Goal: Transaction & Acquisition: Download file/media

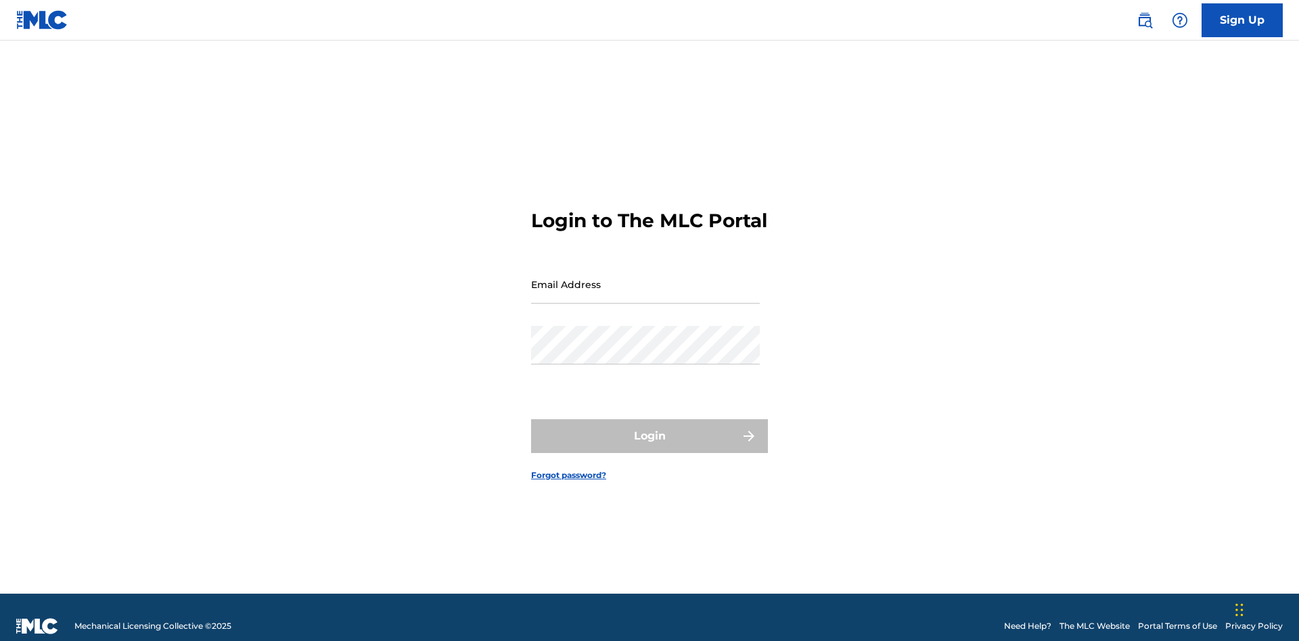
scroll to position [18, 0]
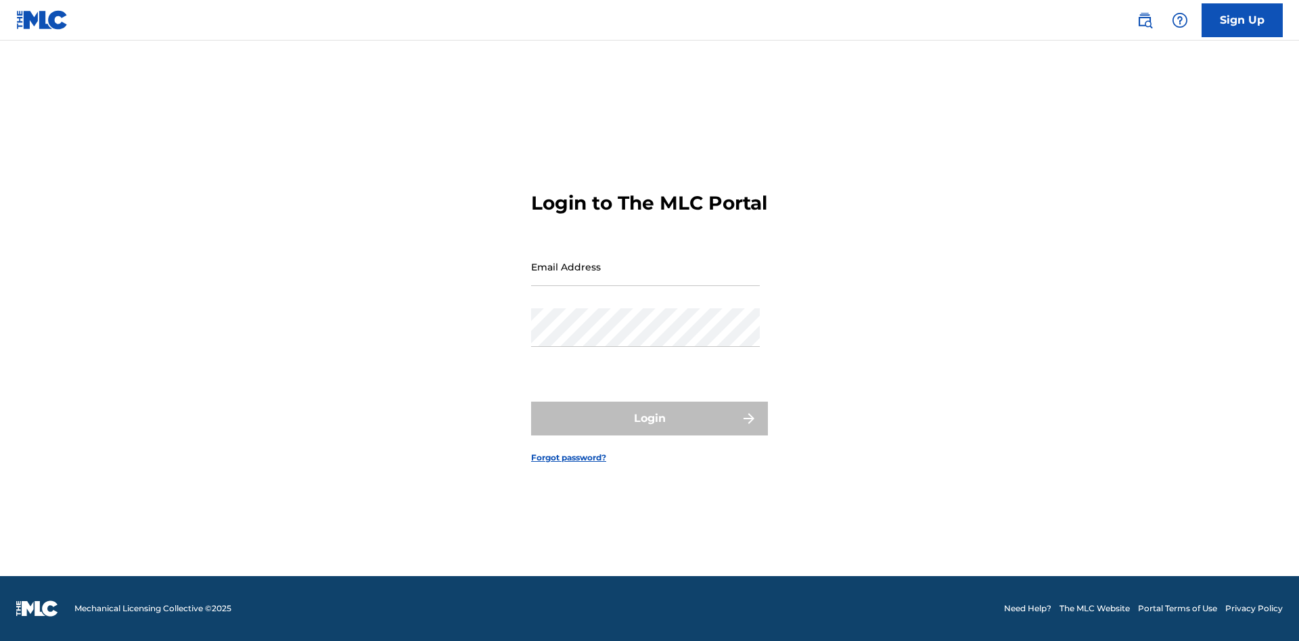
click at [646, 278] on input "Email Address" at bounding box center [645, 267] width 229 height 39
type input "[EMAIL_ADDRESS][DOMAIN_NAME]"
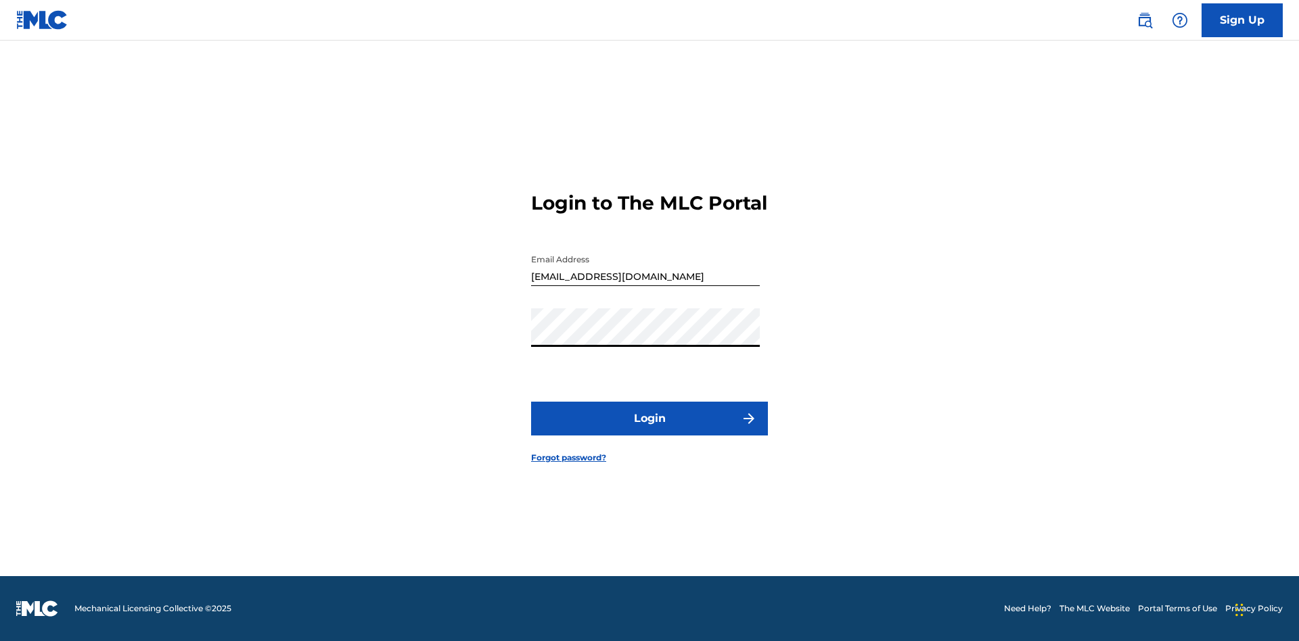
click at [650, 430] on button "Login" at bounding box center [649, 419] width 237 height 34
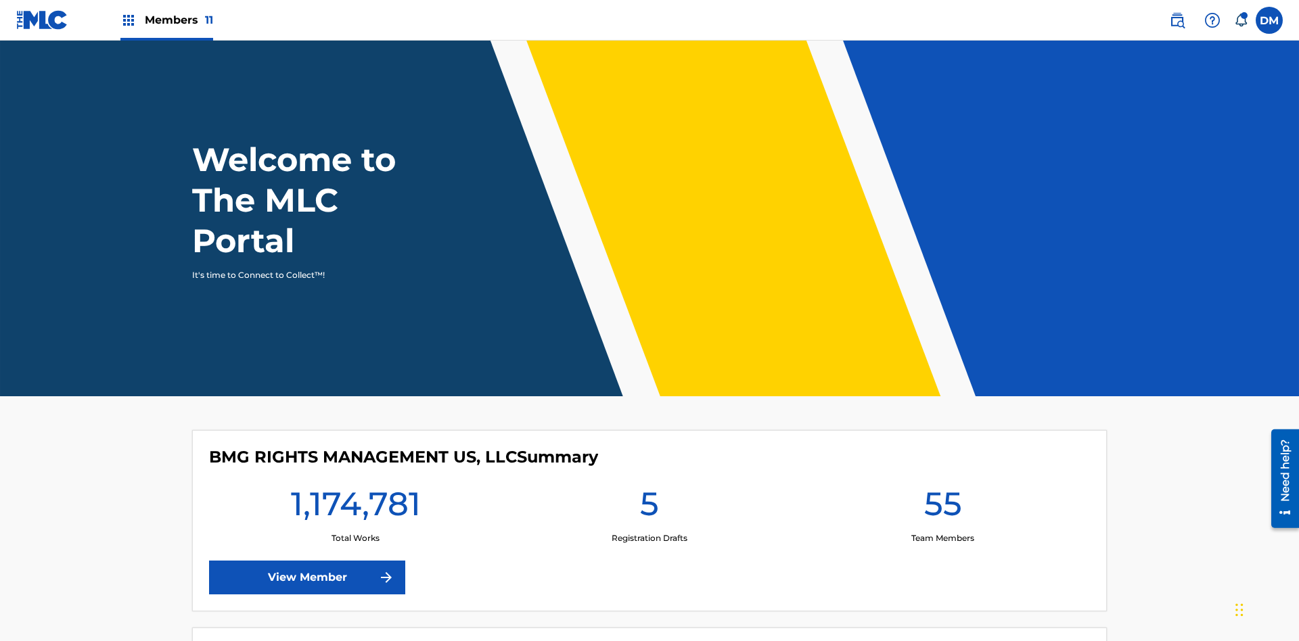
click at [166, 20] on span "Members 11" at bounding box center [179, 20] width 68 height 16
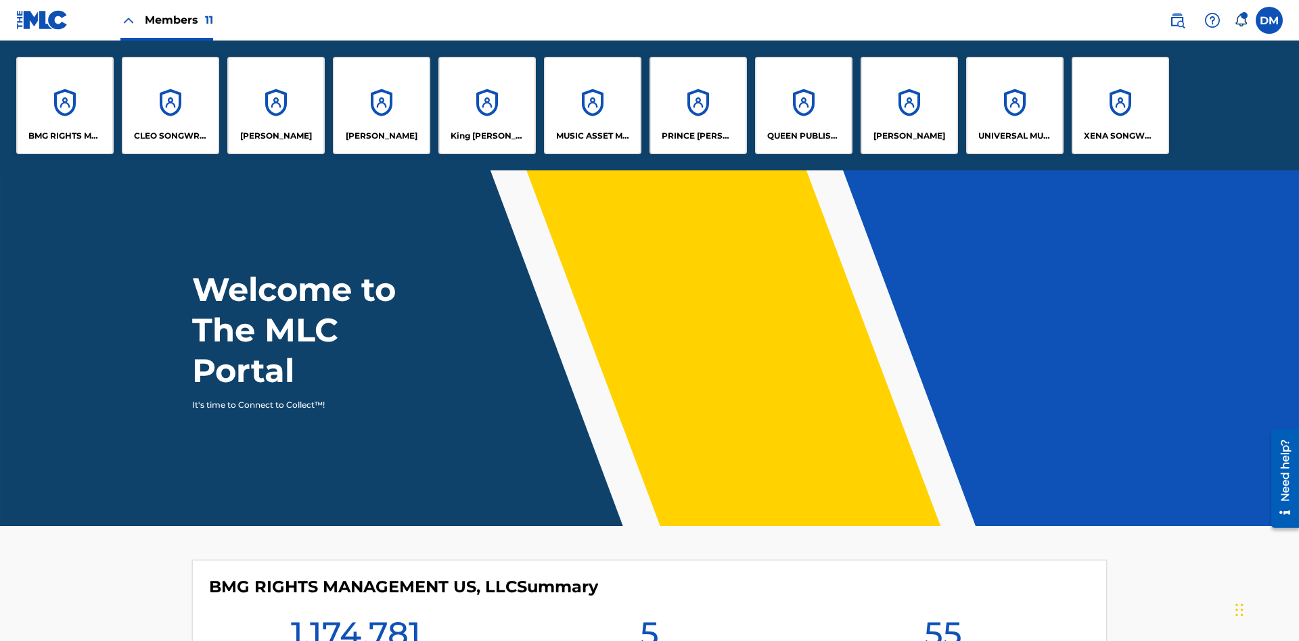
click at [1014, 136] on p "UNIVERSAL MUSIC PUB GROUP" at bounding box center [1015, 136] width 74 height 12
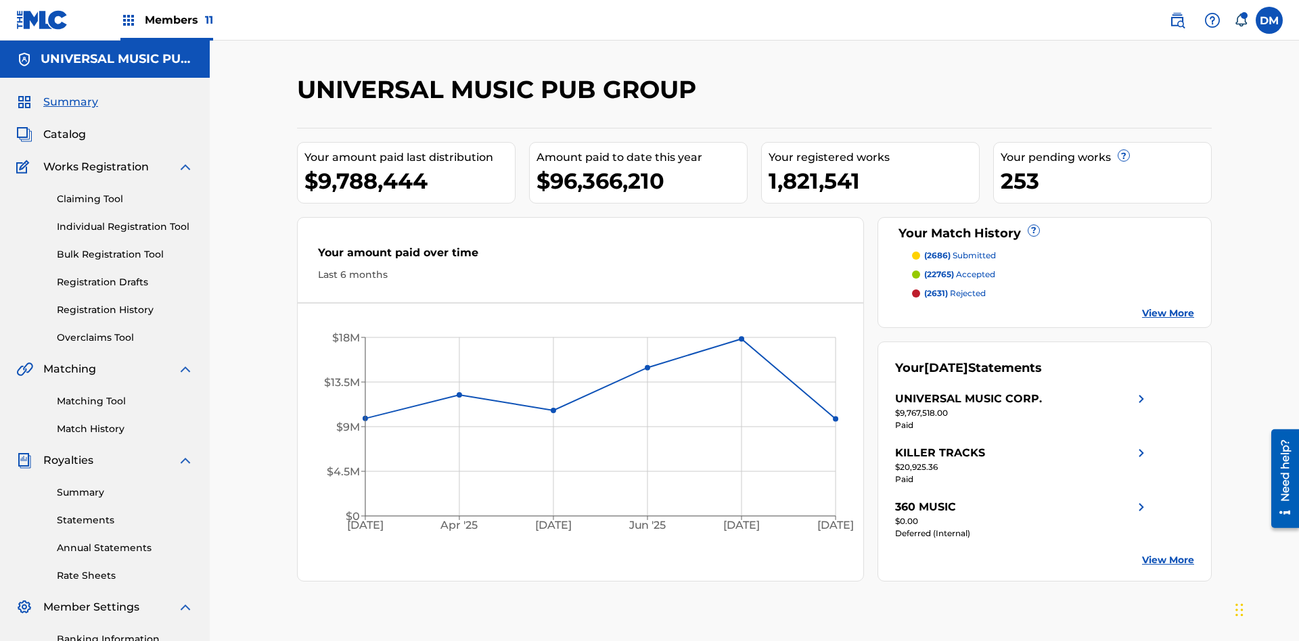
scroll to position [198, 0]
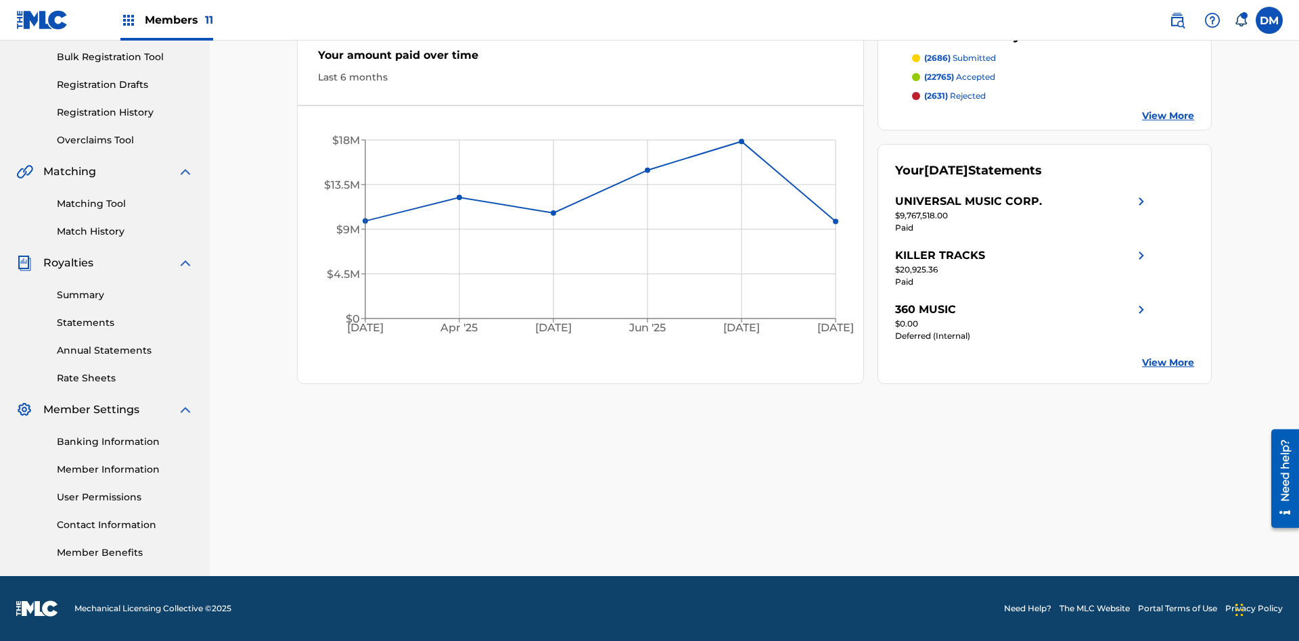
click at [125, 295] on link "Summary" at bounding box center [125, 295] width 137 height 14
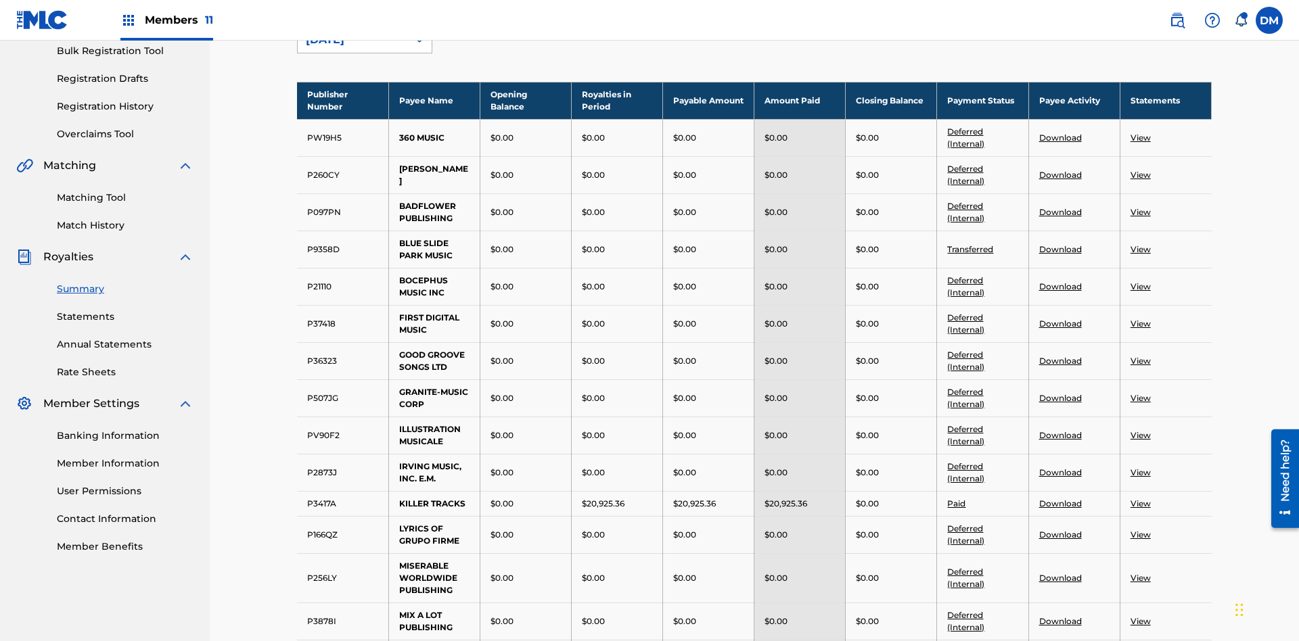
click at [353, 48] on div "[DATE]" at bounding box center [352, 40] width 93 height 16
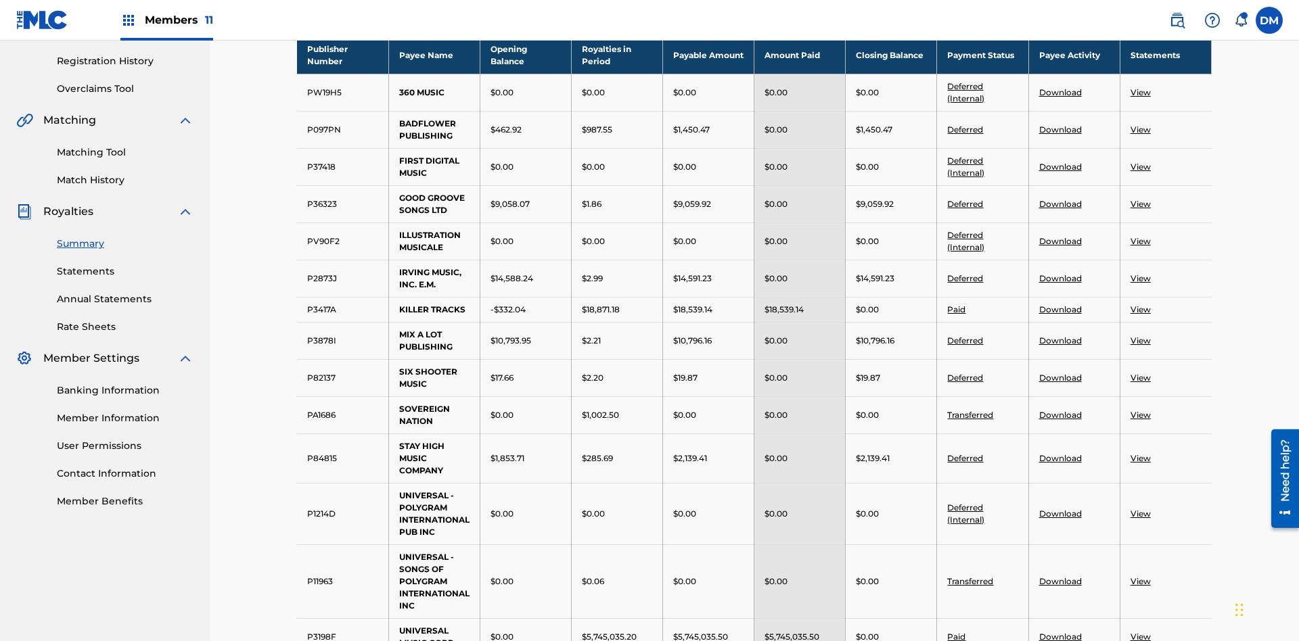
scroll to position [441, 0]
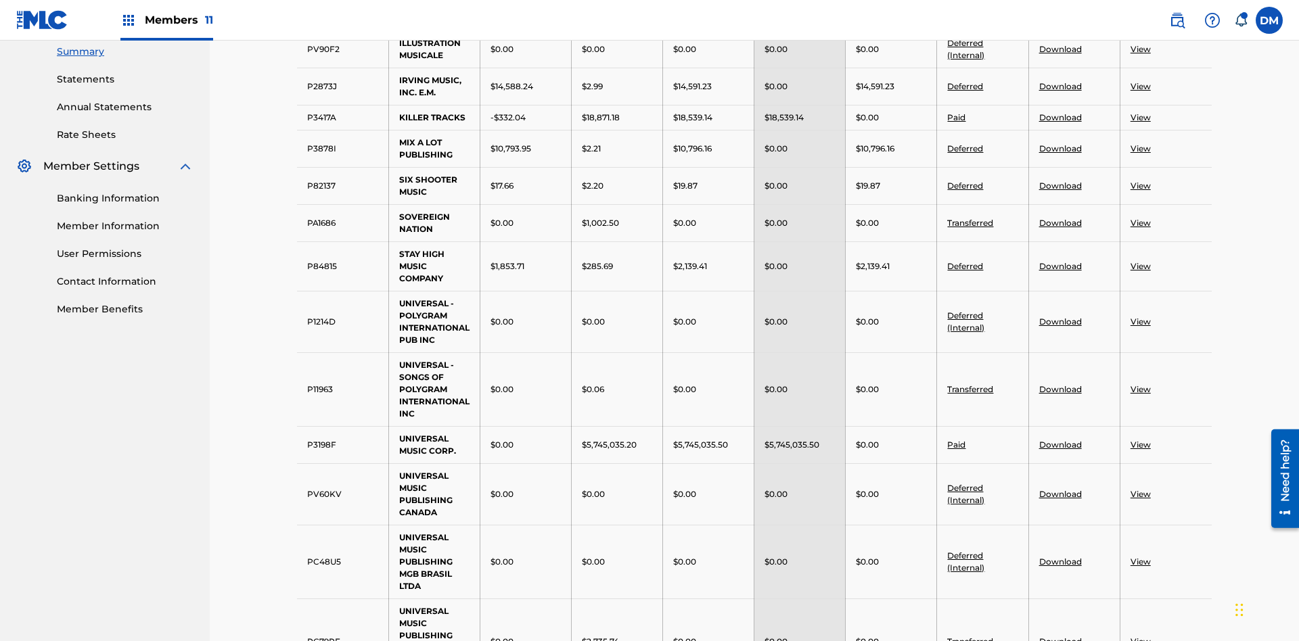
click at [966, 86] on link "Deferred" at bounding box center [965, 86] width 36 height 10
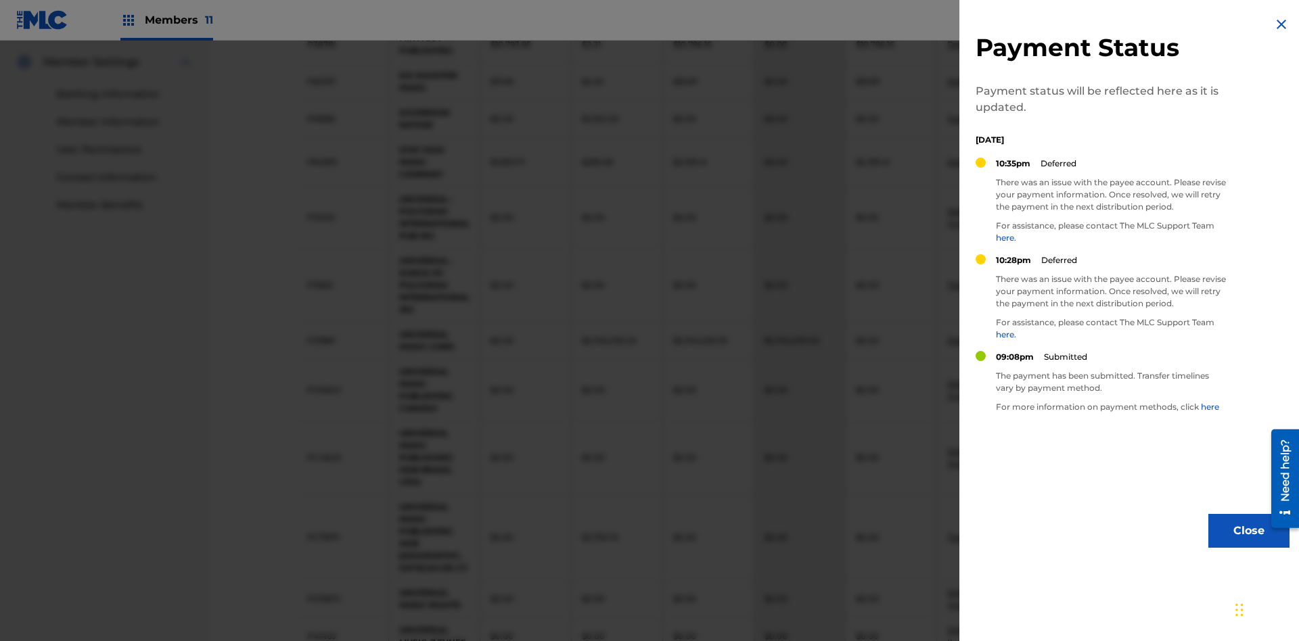
click at [1282, 24] on img at bounding box center [1282, 24] width 16 height 16
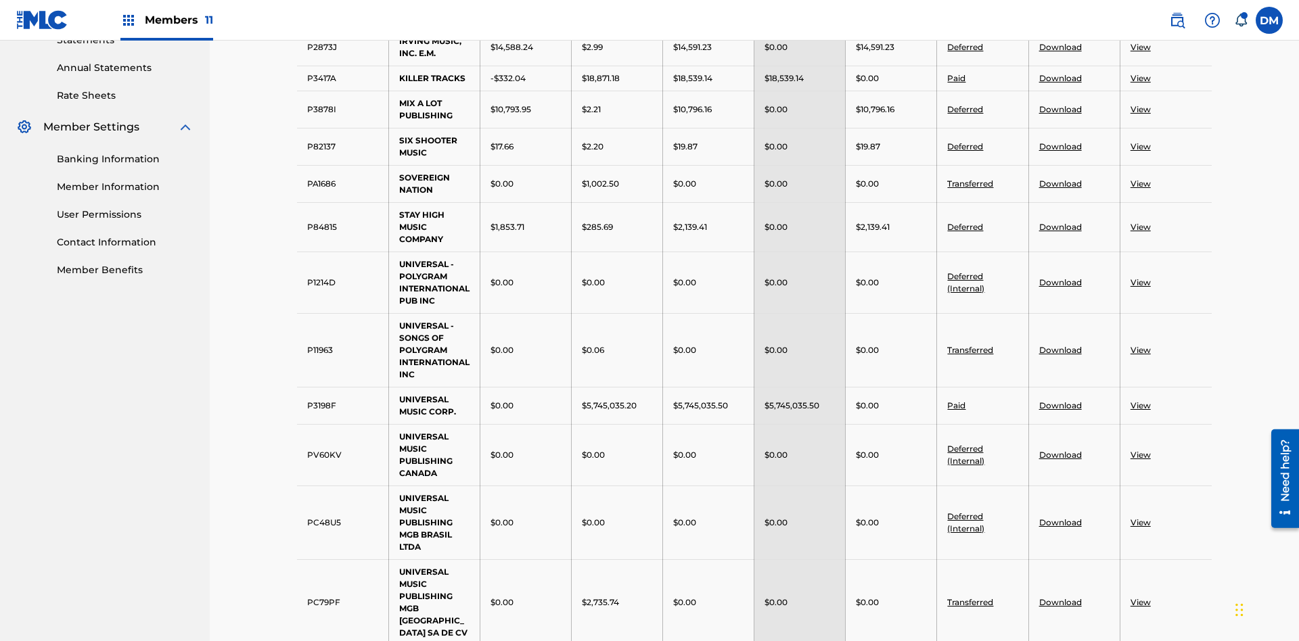
scroll to position [367, 0]
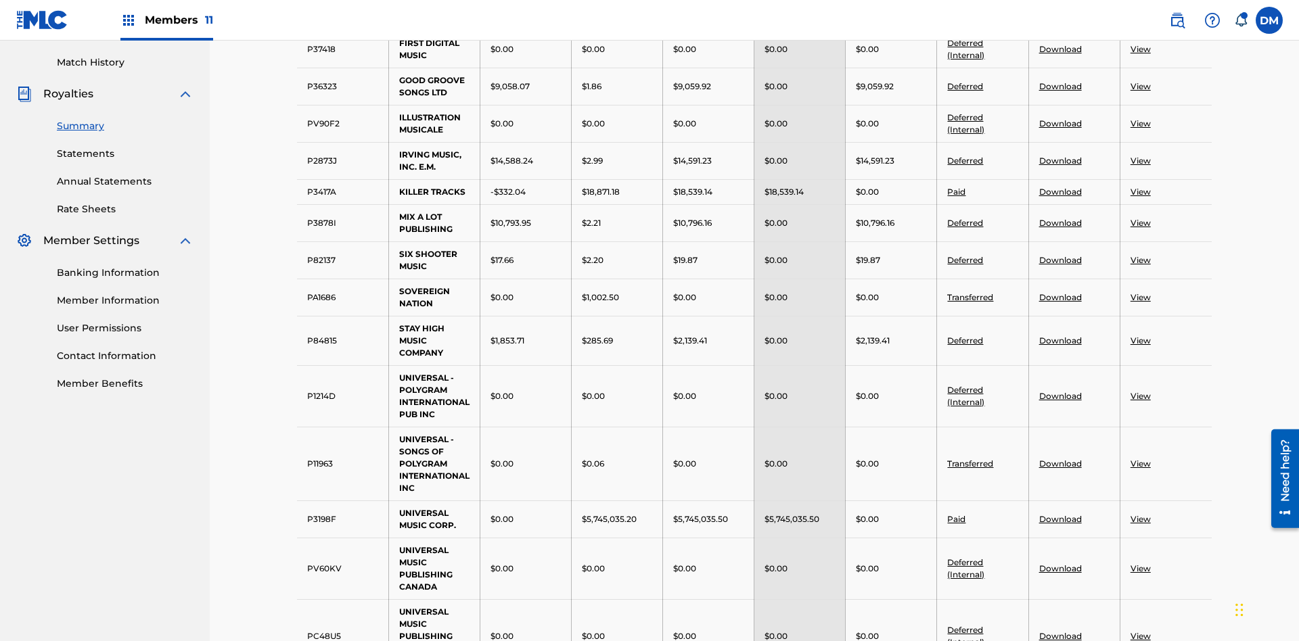
click at [966, 86] on link "Deferred" at bounding box center [965, 86] width 36 height 10
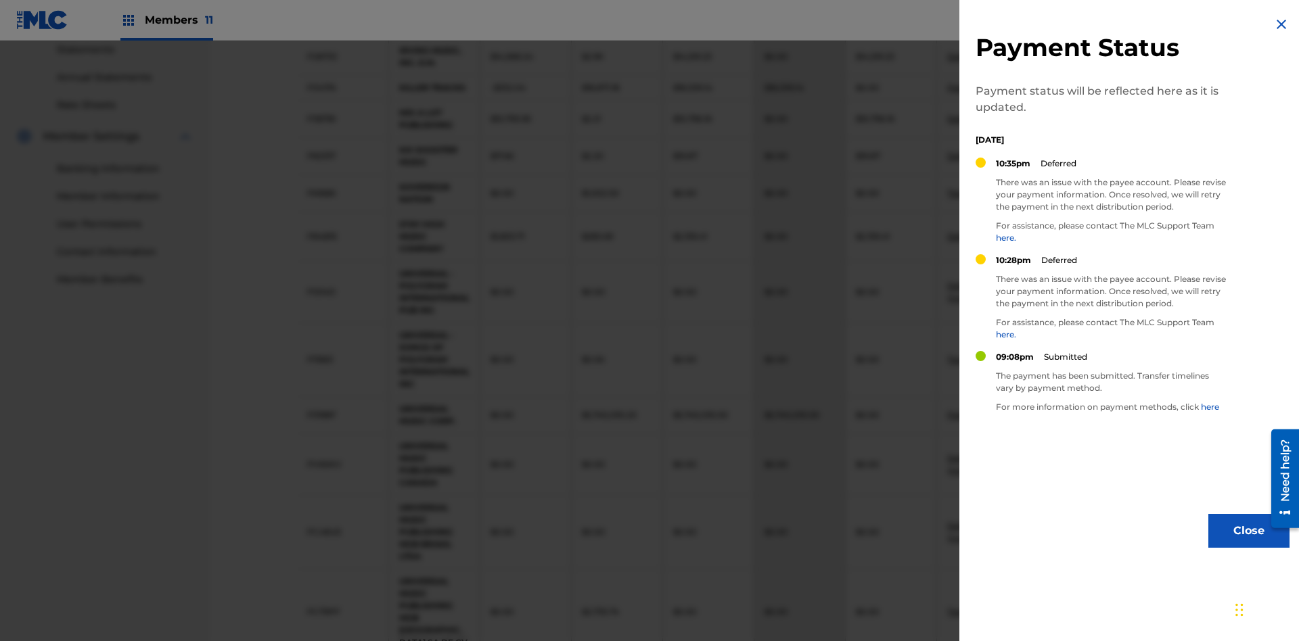
click at [1282, 24] on img at bounding box center [1282, 24] width 16 height 16
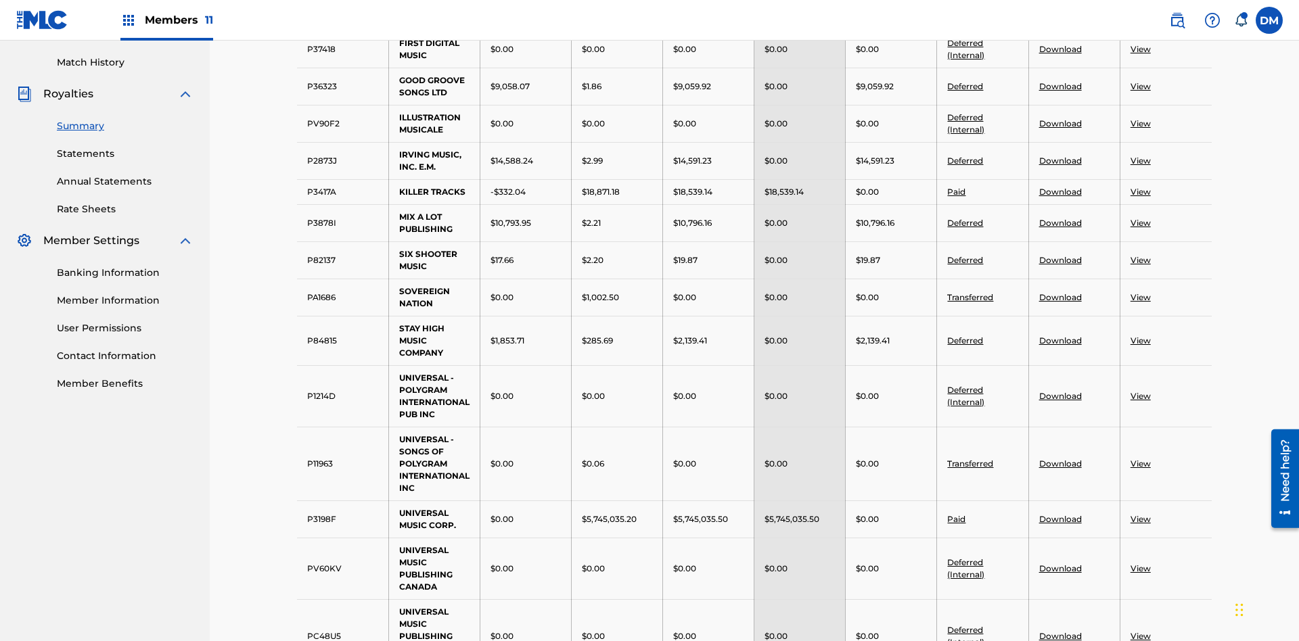
scroll to position [353, 0]
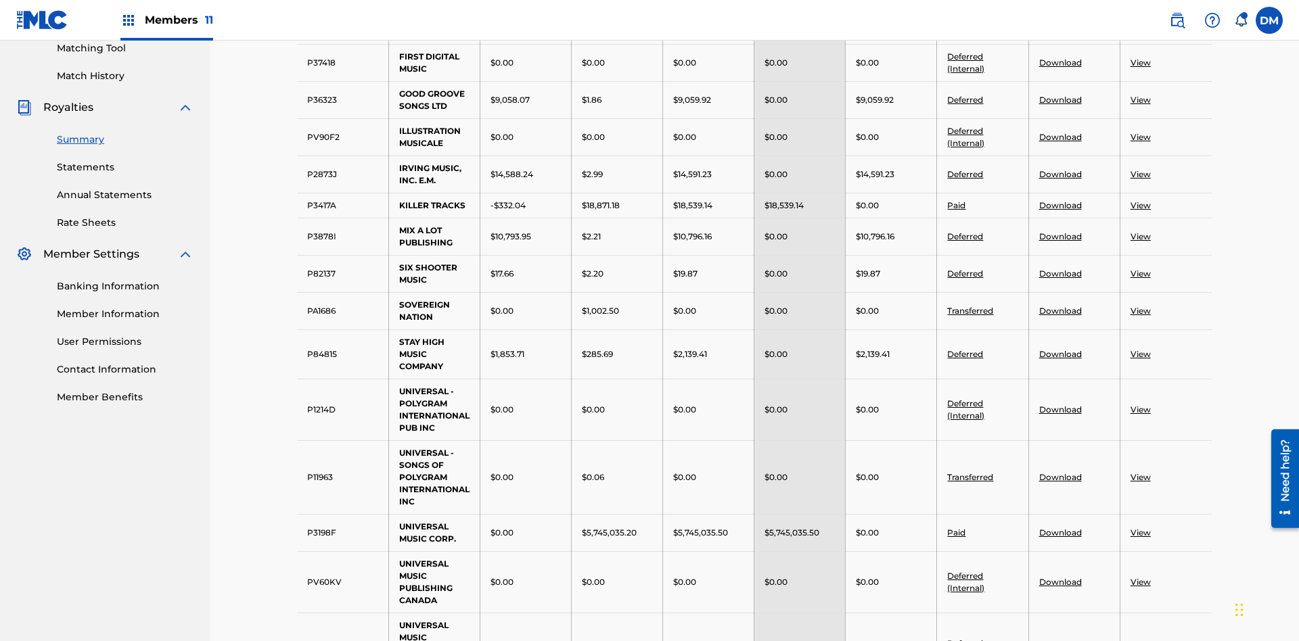
click at [1060, 99] on link "Download" at bounding box center [1060, 100] width 43 height 10
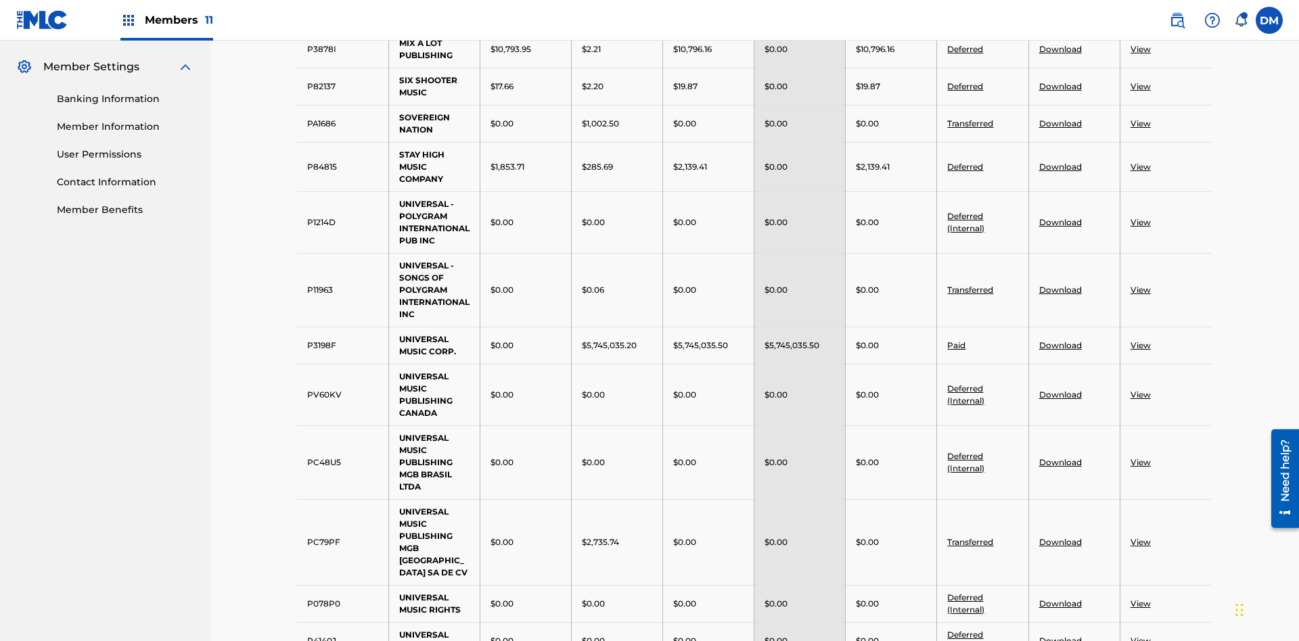
scroll to position [527, 0]
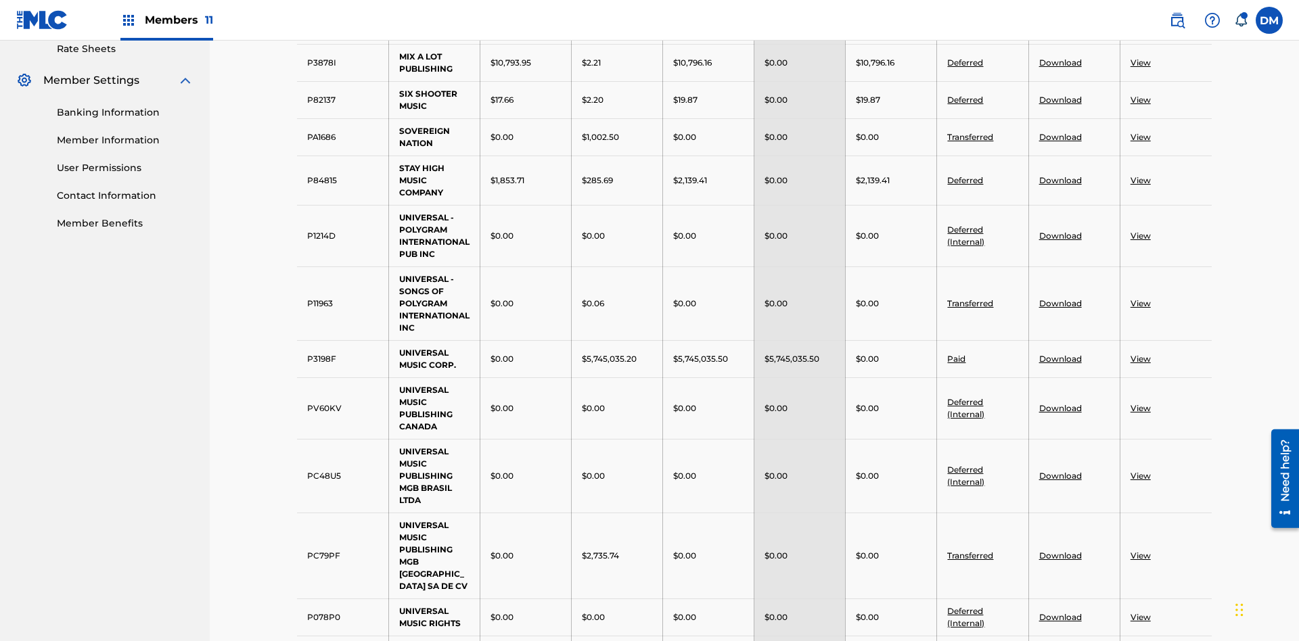
click at [1060, 99] on link "Download" at bounding box center [1060, 100] width 43 height 10
click at [1140, 37] on link "View" at bounding box center [1141, 31] width 20 height 10
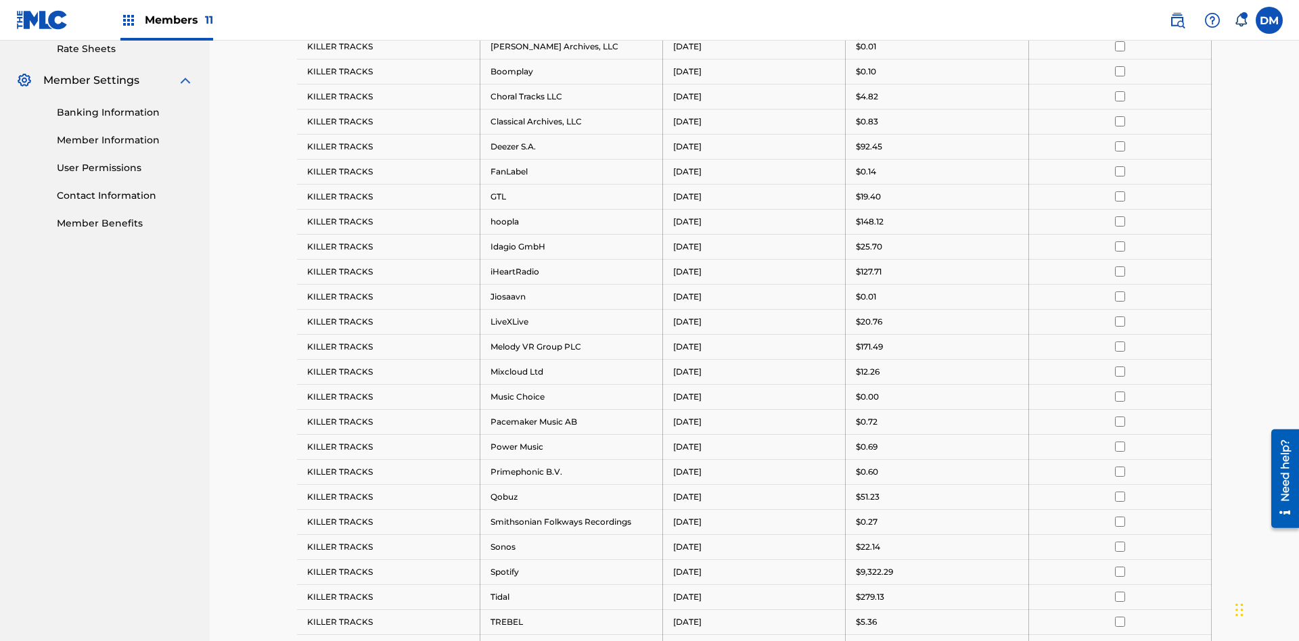
click at [1120, 51] on input "checkbox" at bounding box center [1120, 46] width 10 height 10
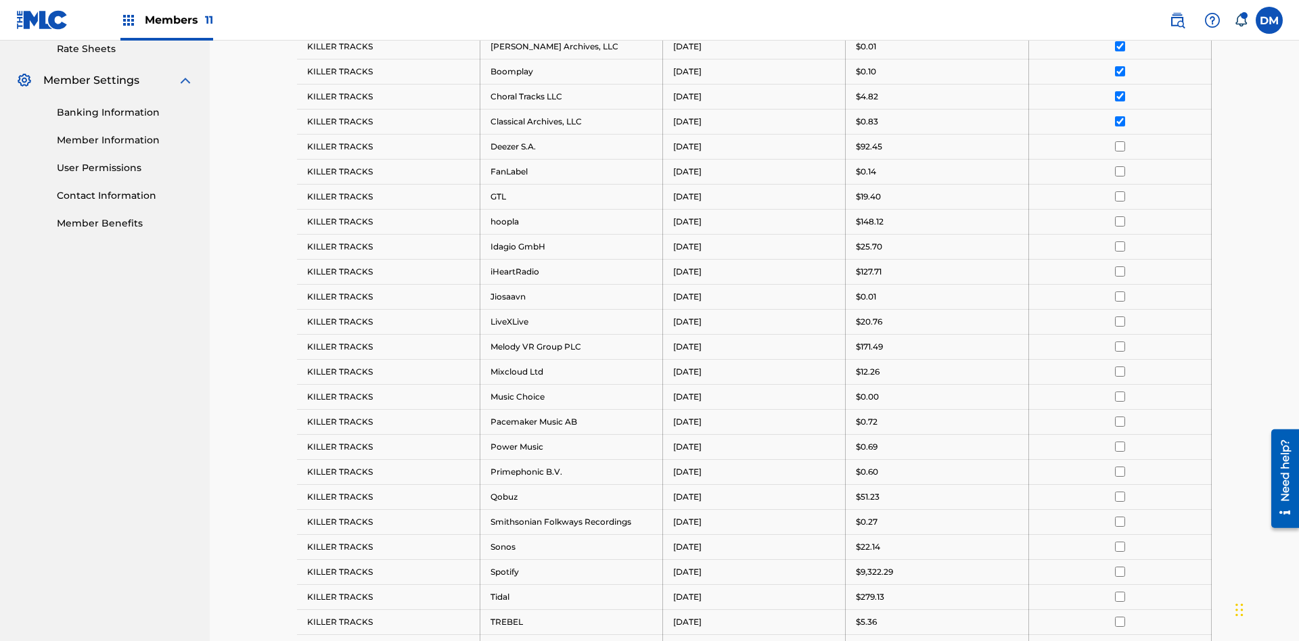
click at [1120, 141] on input "checkbox" at bounding box center [1120, 146] width 10 height 10
click at [1120, 191] on input "checkbox" at bounding box center [1120, 196] width 10 height 10
click at [1120, 292] on input "checkbox" at bounding box center [1120, 297] width 10 height 10
click at [1120, 392] on input "checkbox" at bounding box center [1120, 397] width 10 height 10
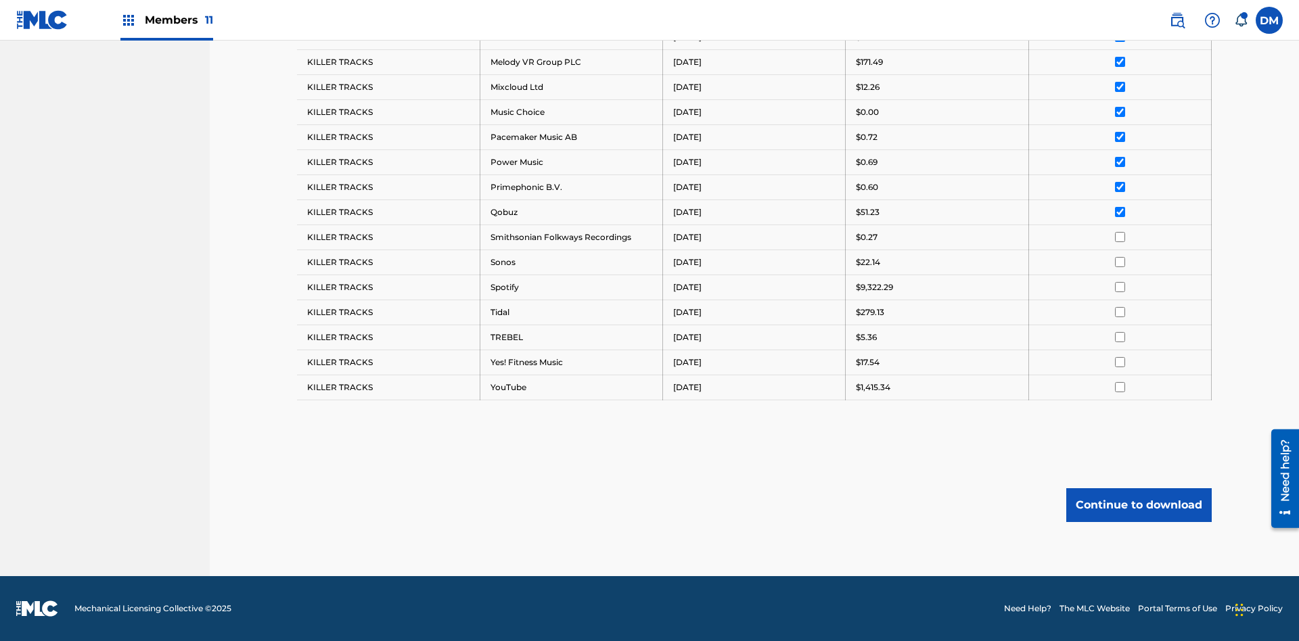
click at [1120, 237] on input "checkbox" at bounding box center [1120, 237] width 10 height 10
click at [1120, 312] on input "checkbox" at bounding box center [1120, 312] width 10 height 10
click at [1120, 387] on input "checkbox" at bounding box center [1120, 387] width 10 height 10
click at [1139, 505] on button "Continue to download" at bounding box center [1138, 506] width 145 height 34
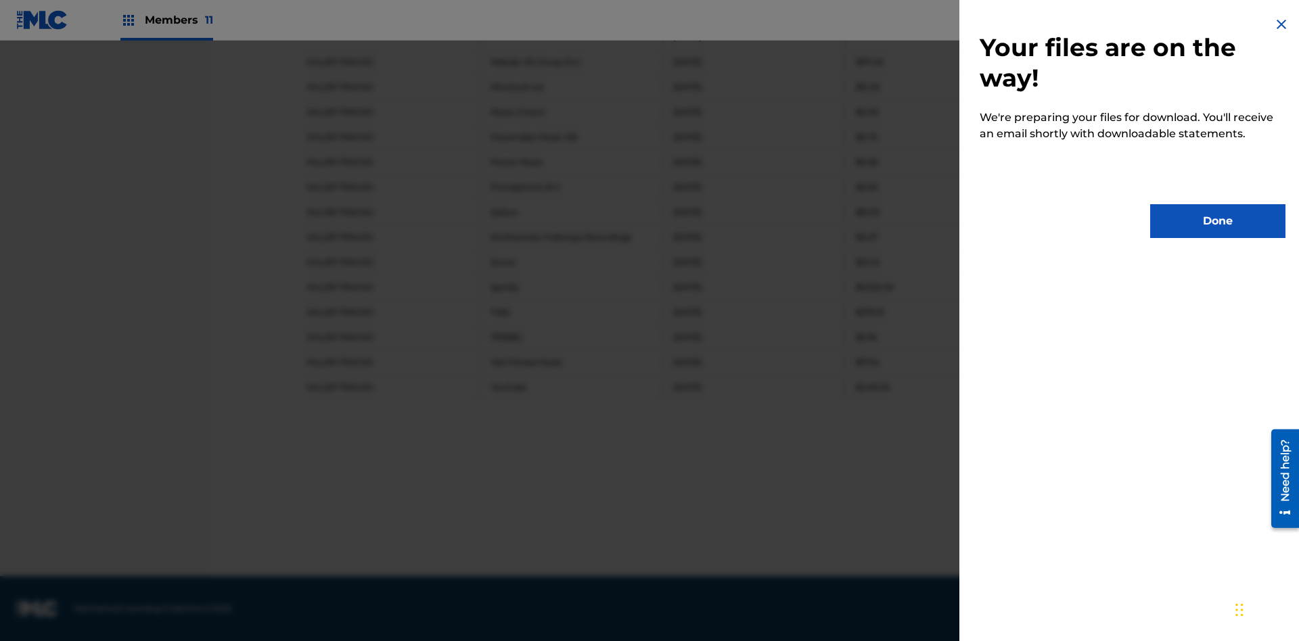
click at [1218, 221] on button "Done" at bounding box center [1217, 221] width 135 height 34
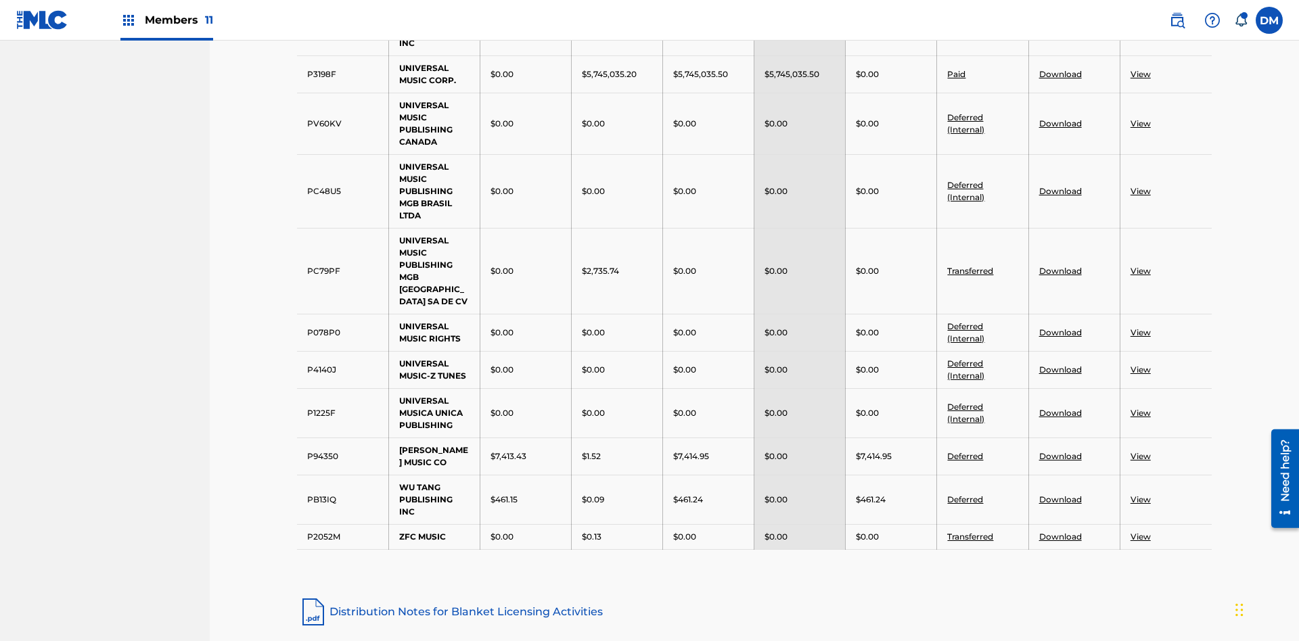
click at [1140, 266] on link "View" at bounding box center [1141, 271] width 20 height 10
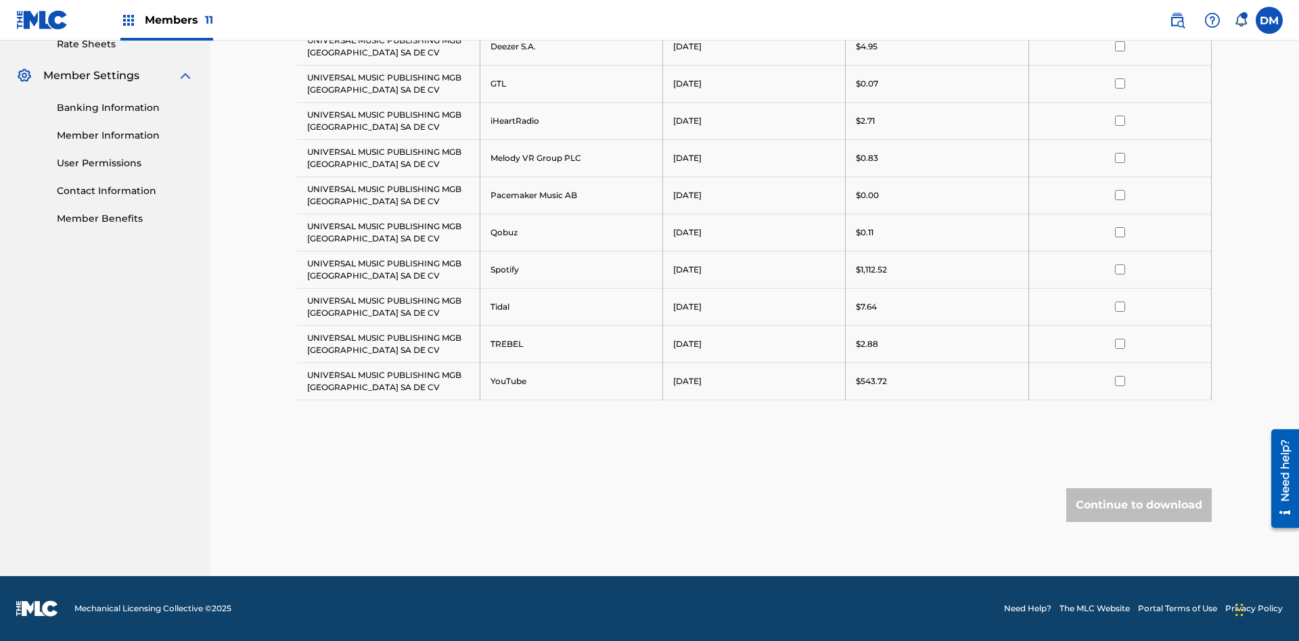
click at [1120, 14] on input "checkbox" at bounding box center [1120, 9] width 10 height 10
click at [1120, 51] on input "checkbox" at bounding box center [1120, 46] width 10 height 10
click at [1120, 120] on input "checkbox" at bounding box center [1120, 121] width 10 height 10
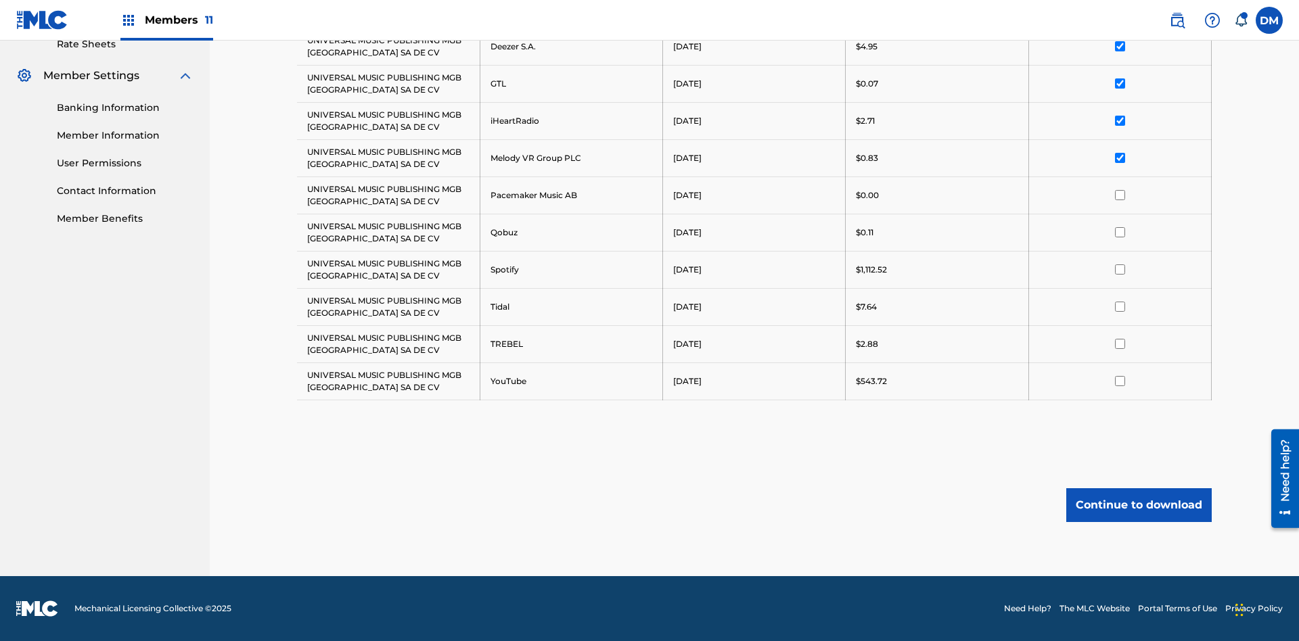
click at [1120, 195] on input "checkbox" at bounding box center [1120, 195] width 10 height 10
click at [1120, 269] on input "checkbox" at bounding box center [1120, 270] width 10 height 10
click at [1120, 344] on input "checkbox" at bounding box center [1120, 344] width 10 height 10
click at [1139, 505] on button "Continue to download" at bounding box center [1138, 506] width 145 height 34
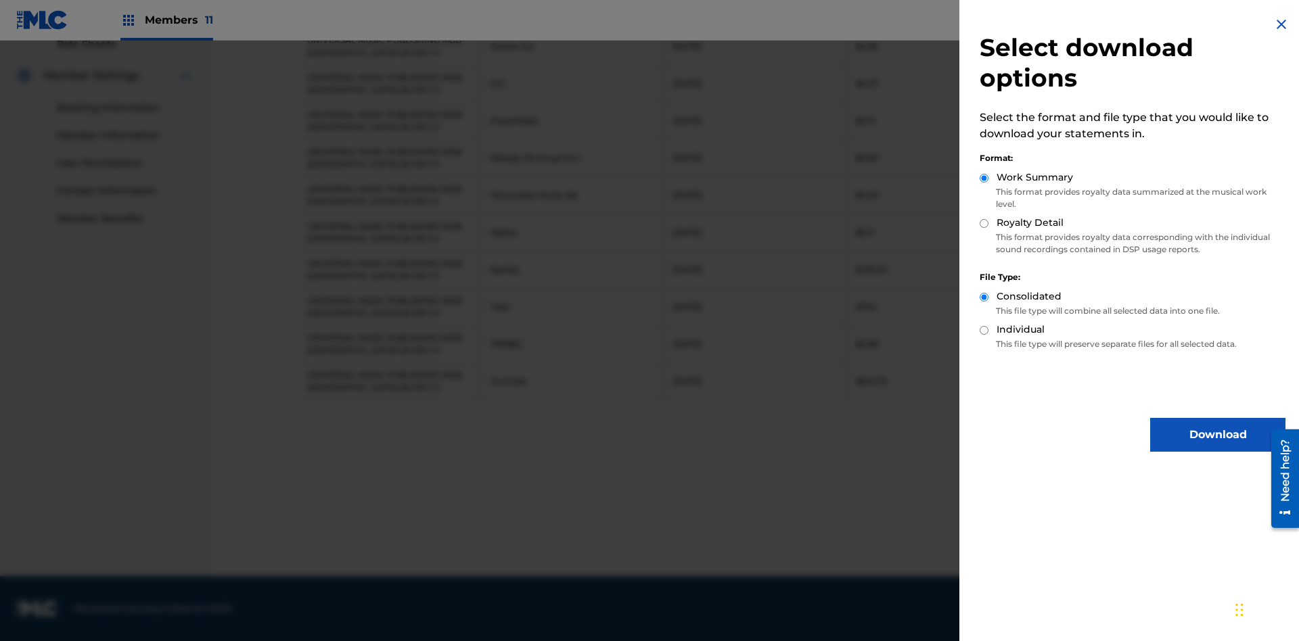
click at [1218, 435] on button "Download" at bounding box center [1217, 435] width 135 height 34
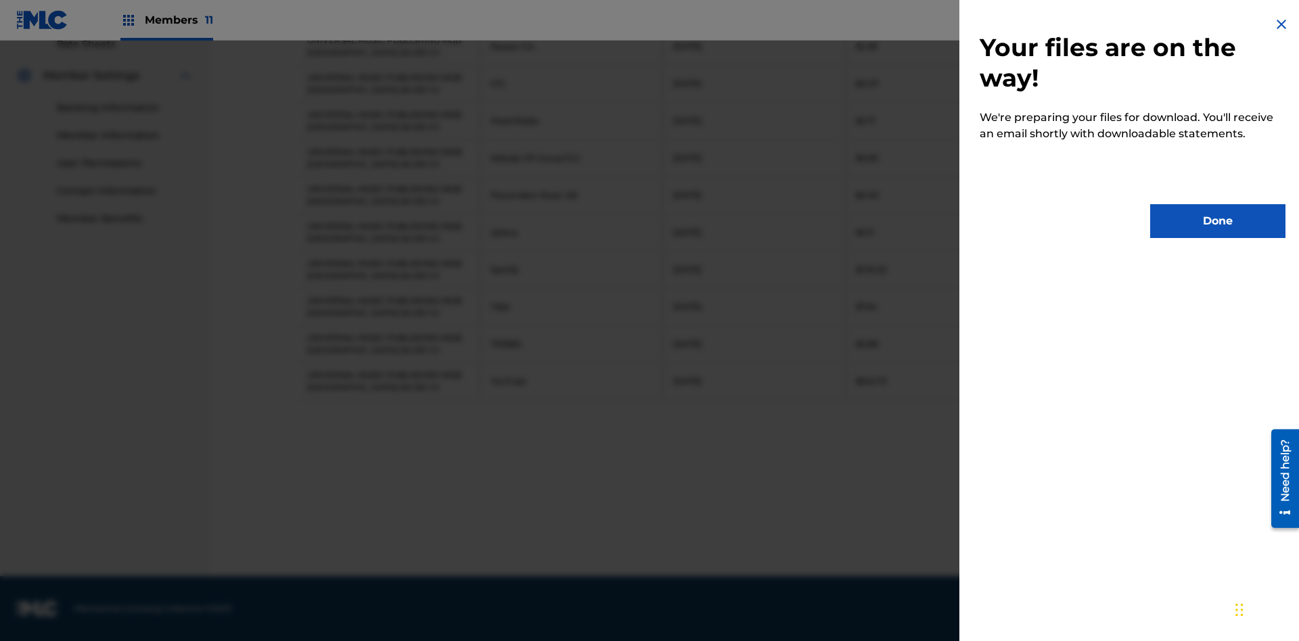
click at [1218, 221] on button "Done" at bounding box center [1217, 221] width 135 height 34
